Goal: Information Seeking & Learning: Check status

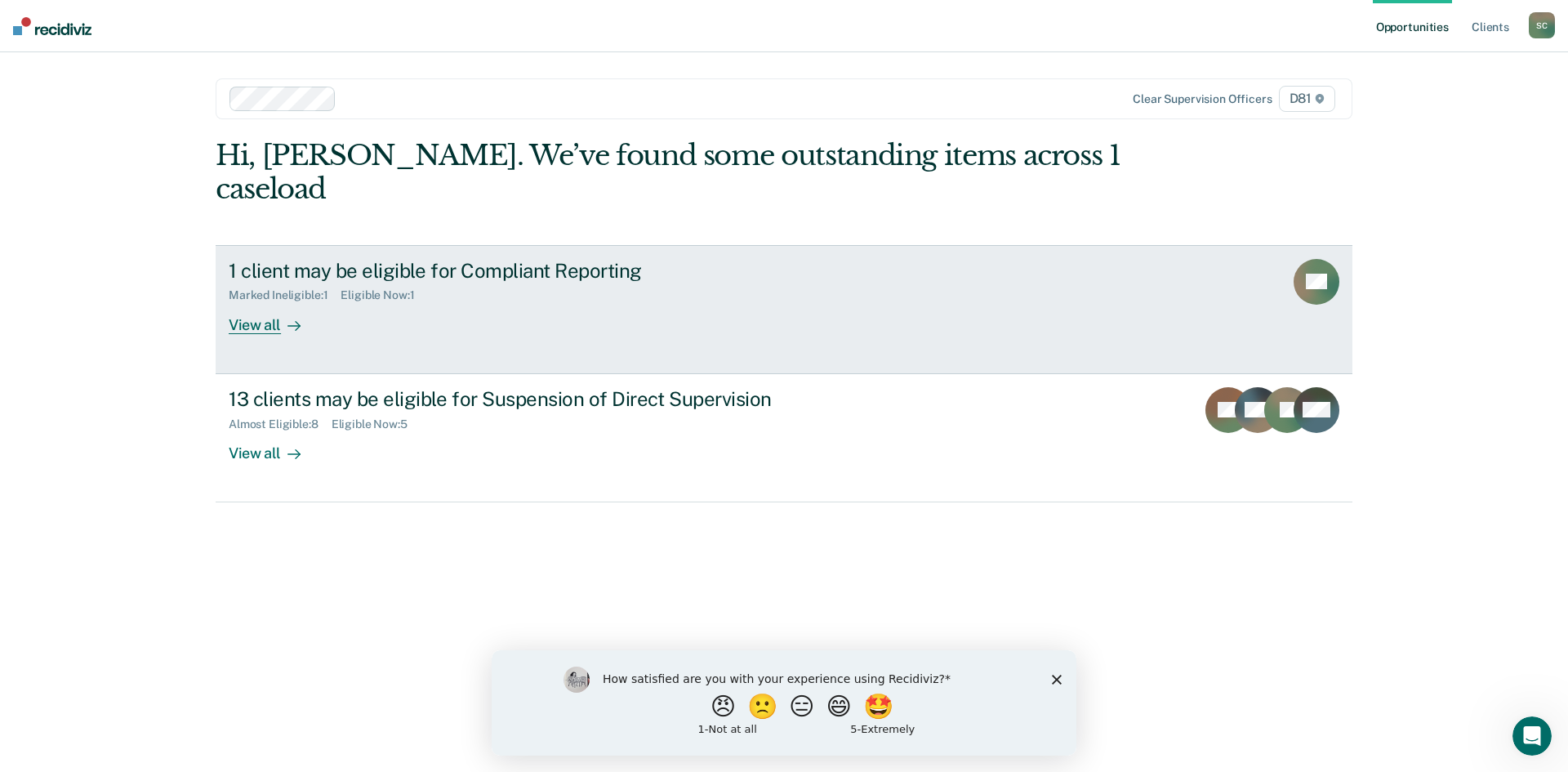
click at [263, 303] on div "View all" at bounding box center [274, 319] width 91 height 32
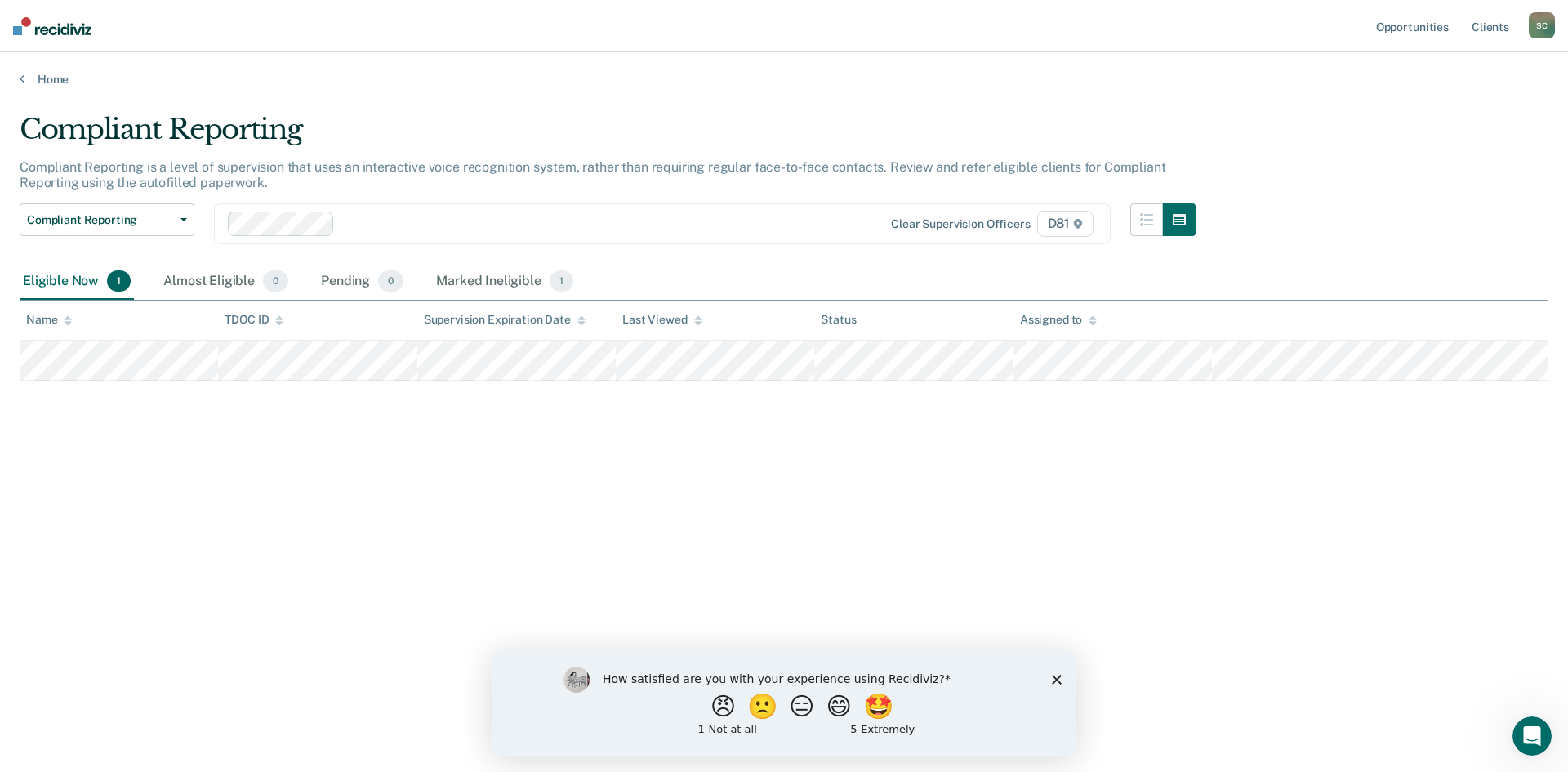
click at [1059, 678] on icon "Close survey" at bounding box center [1057, 679] width 10 height 10
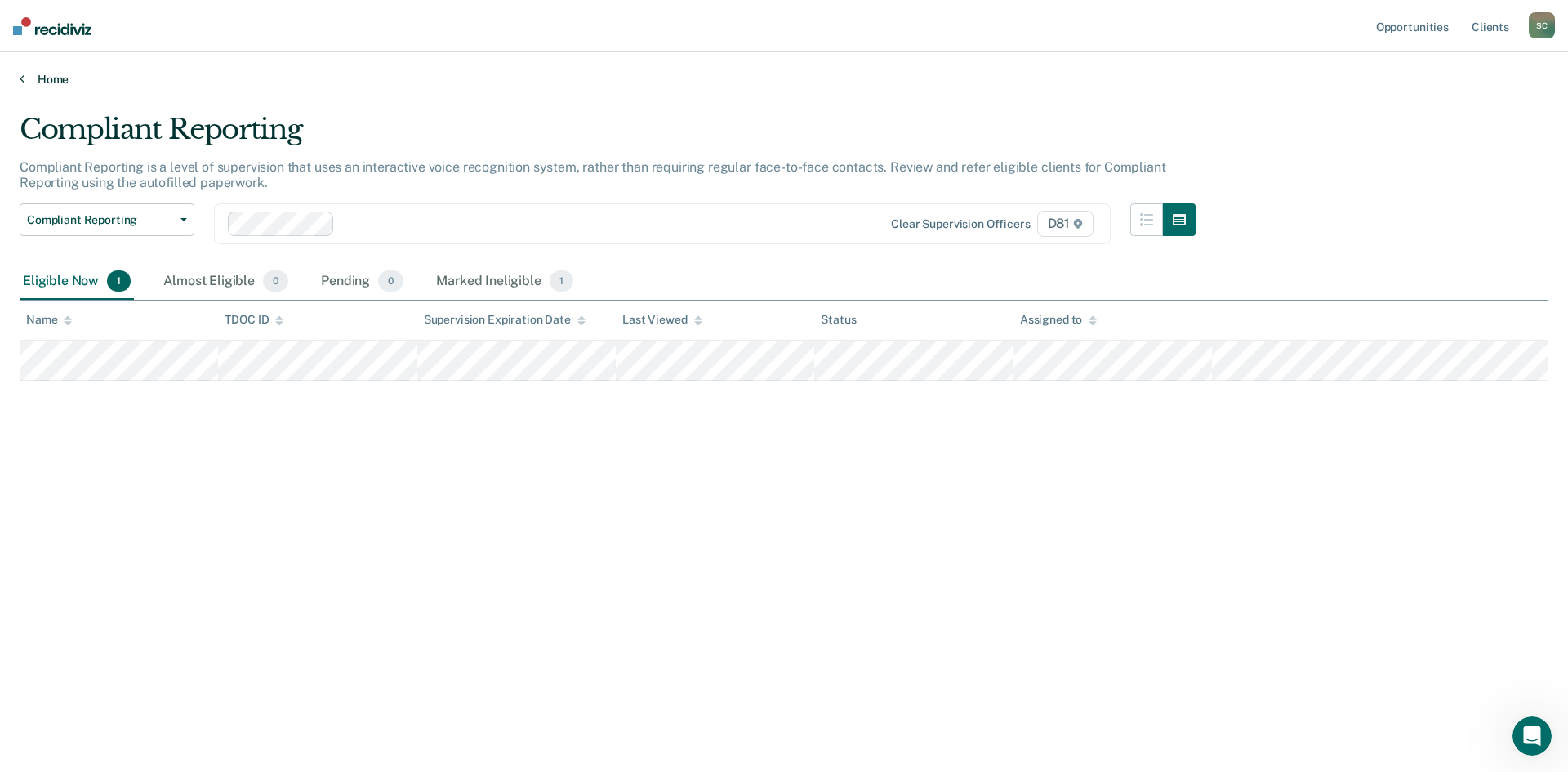
click at [47, 73] on link "Home" at bounding box center [784, 80] width 1529 height 15
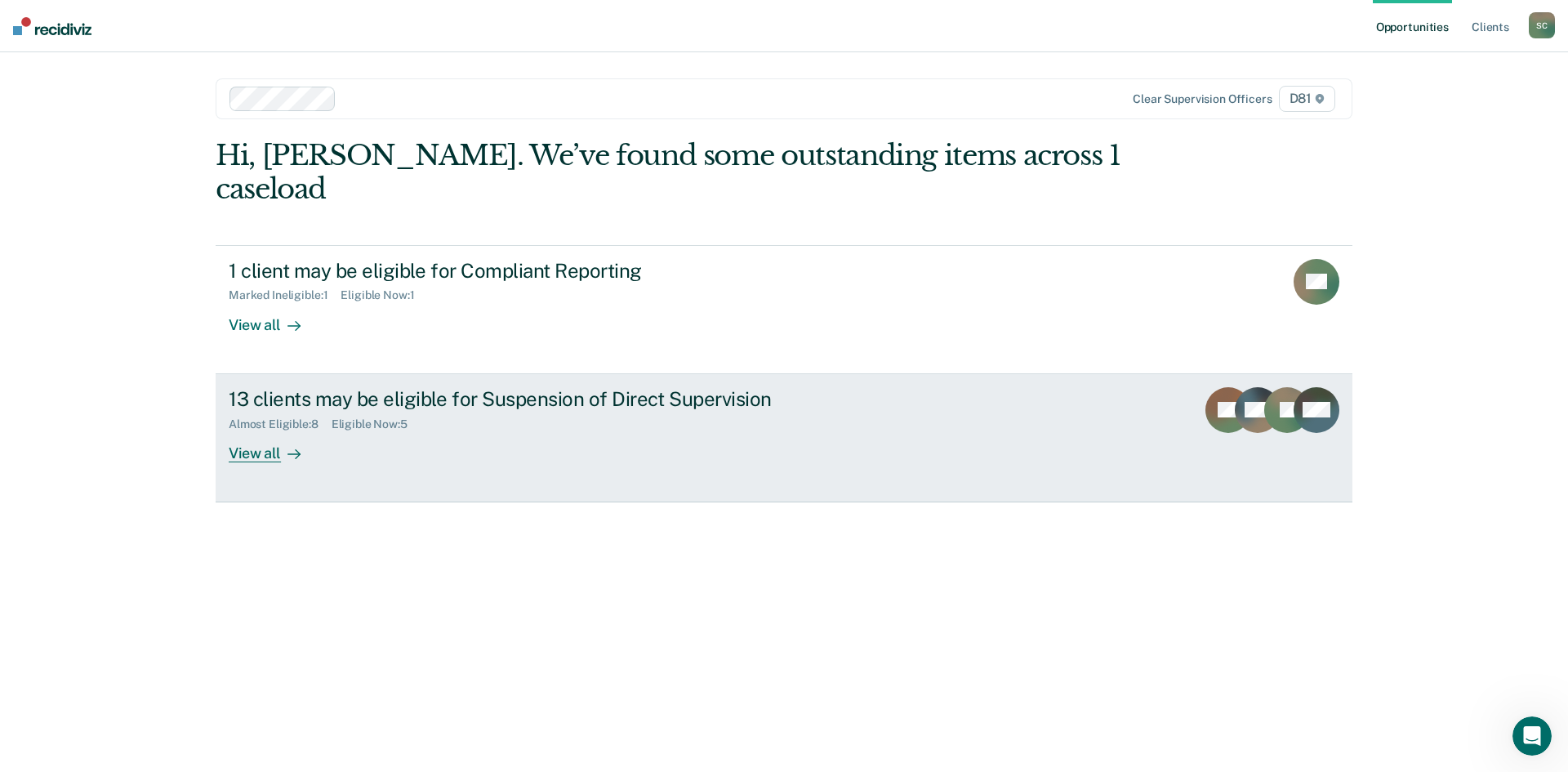
click at [460, 387] on div "13 clients may be eligible for Suspension of Direct Supervision" at bounding box center [515, 399] width 573 height 23
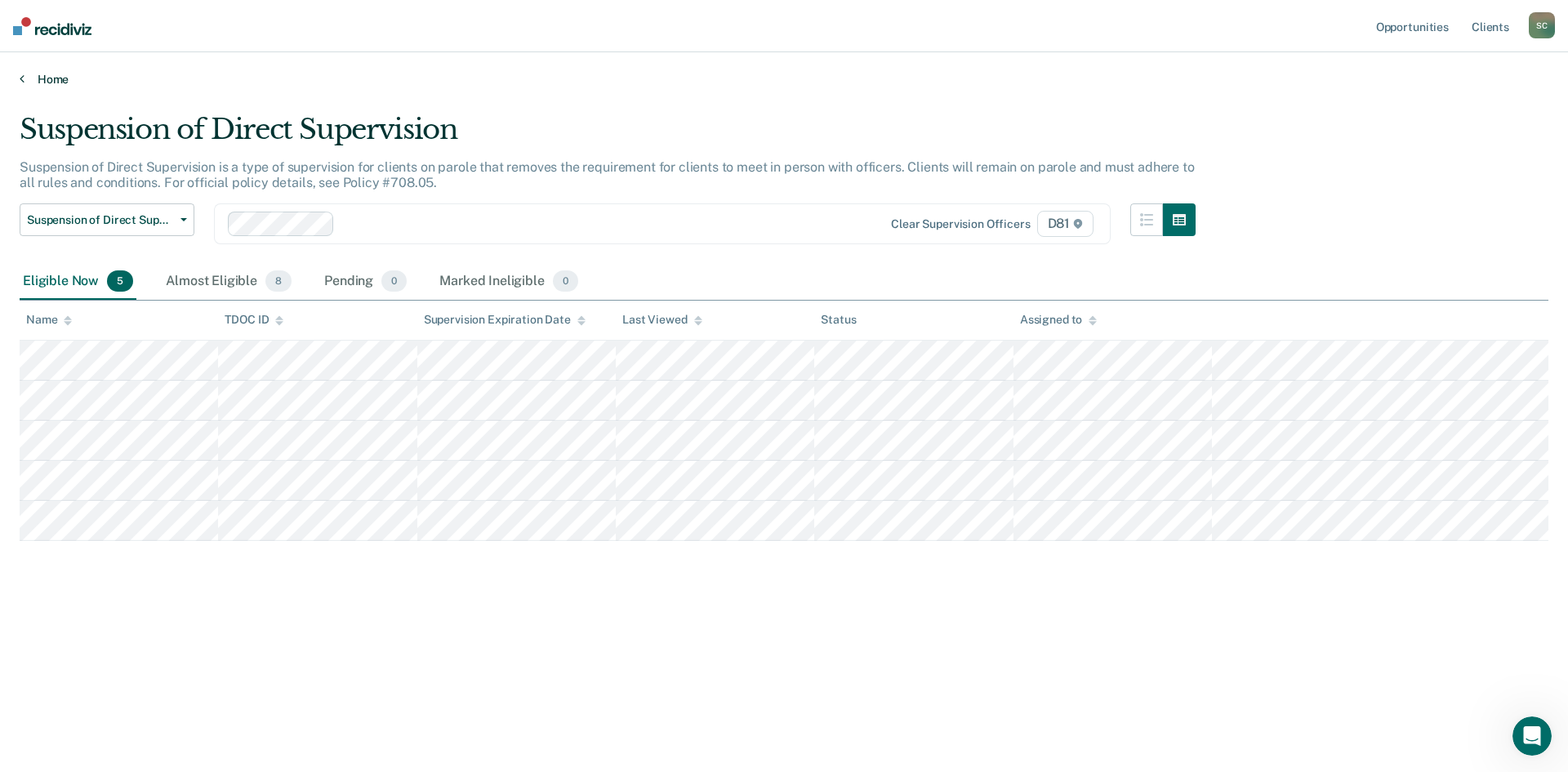
click at [20, 80] on icon at bounding box center [22, 79] width 5 height 13
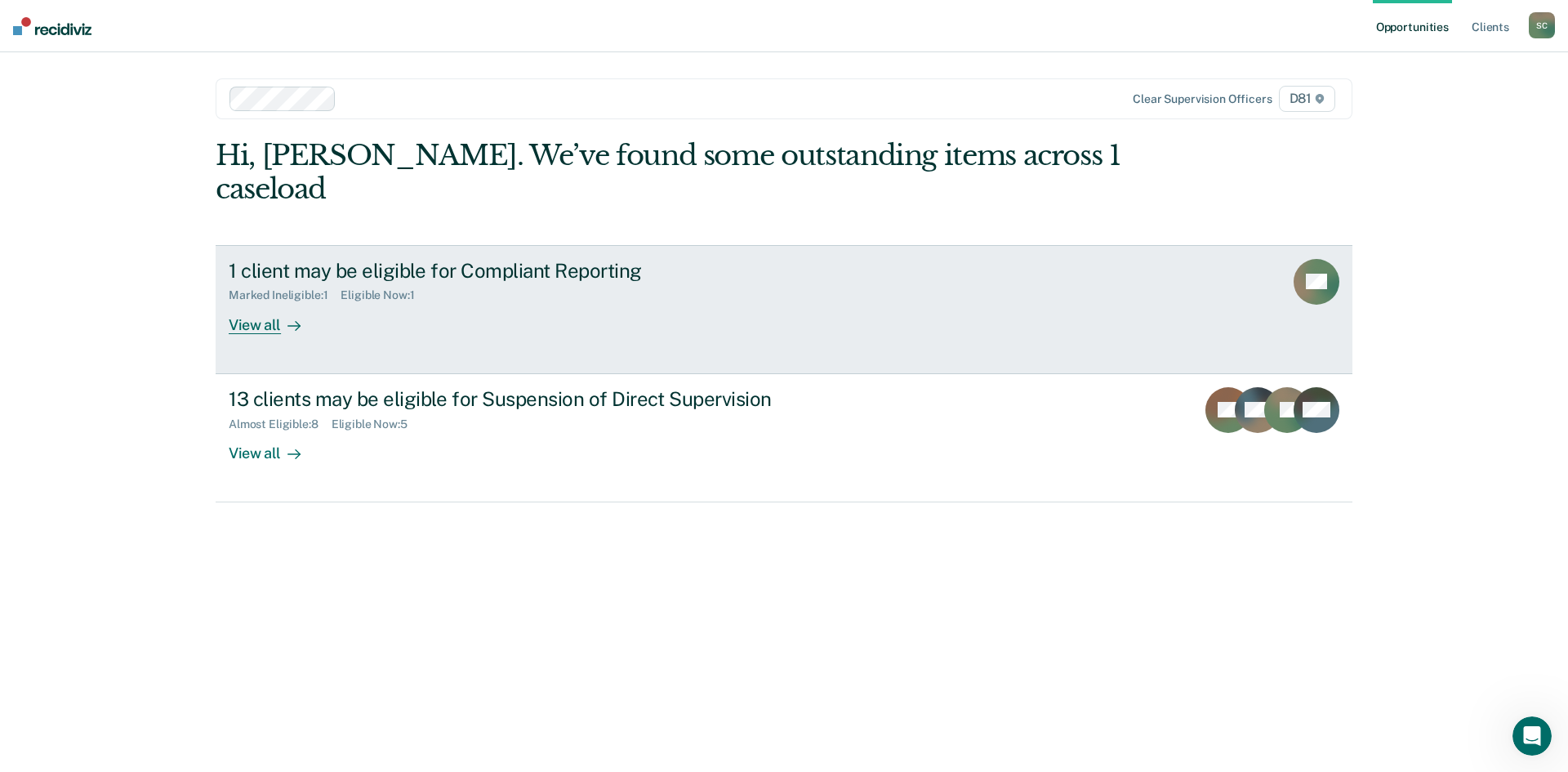
click at [336, 259] on div "1 client may be eligible for Compliant Reporting" at bounding box center [515, 271] width 573 height 23
